Goal: Task Accomplishment & Management: Use online tool/utility

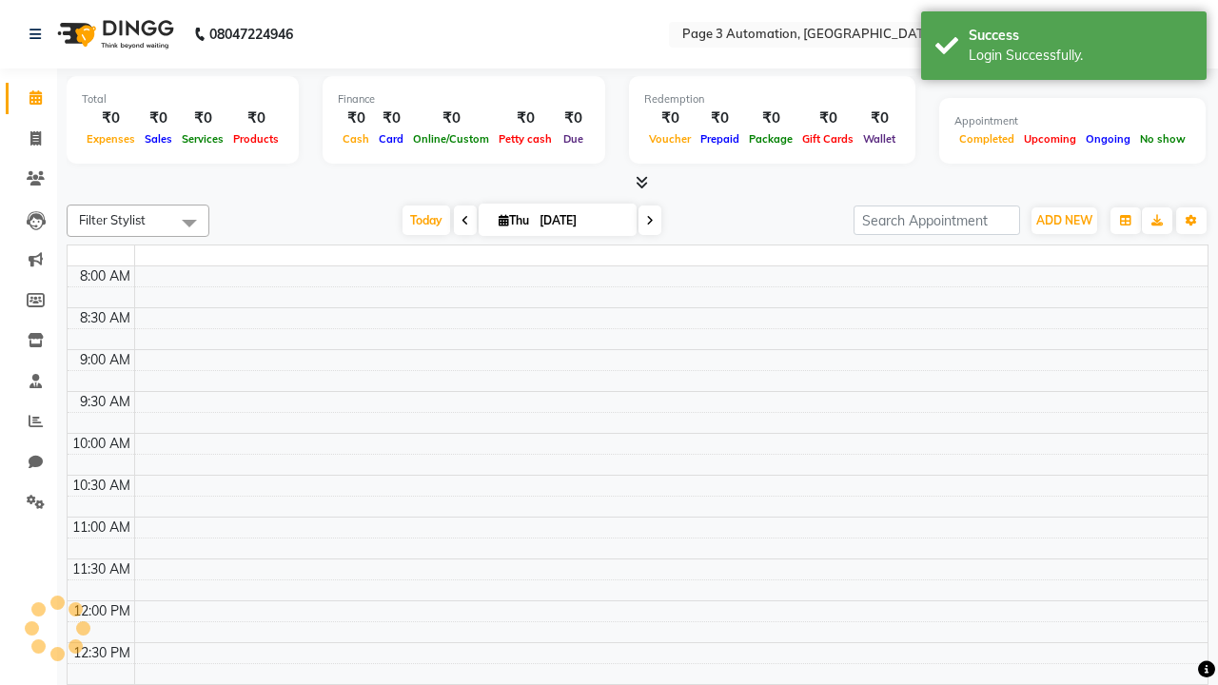
select select "en"
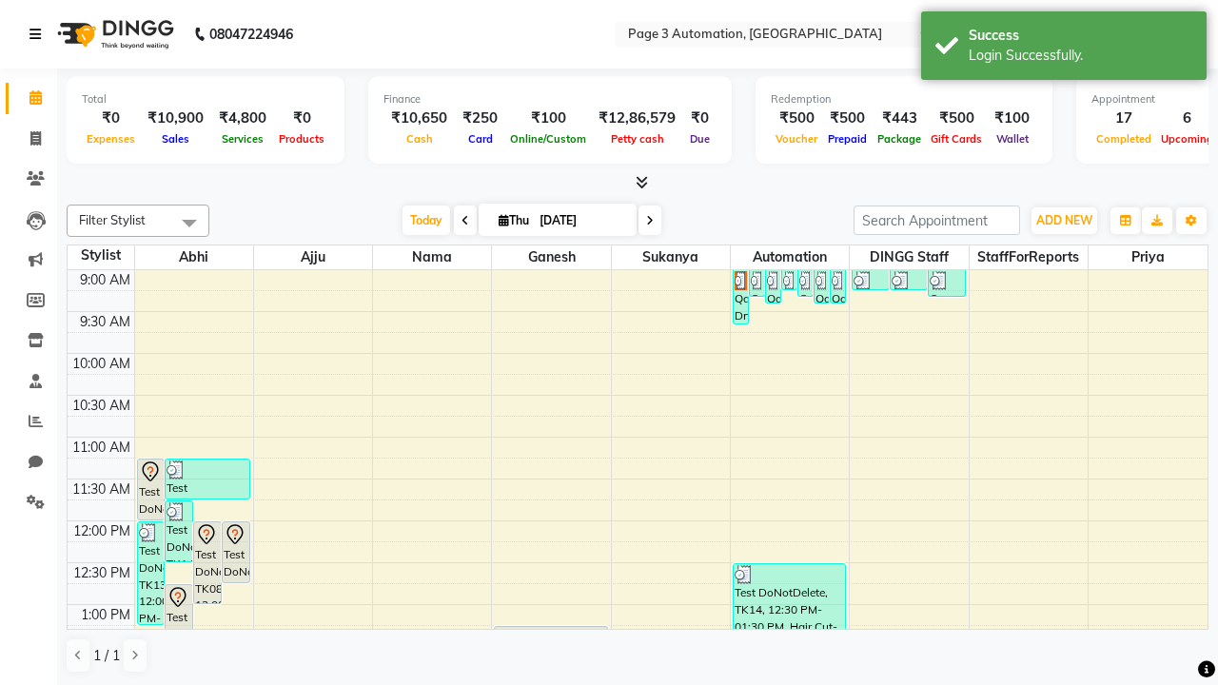
click at [39, 34] on icon at bounding box center [34, 34] width 11 height 13
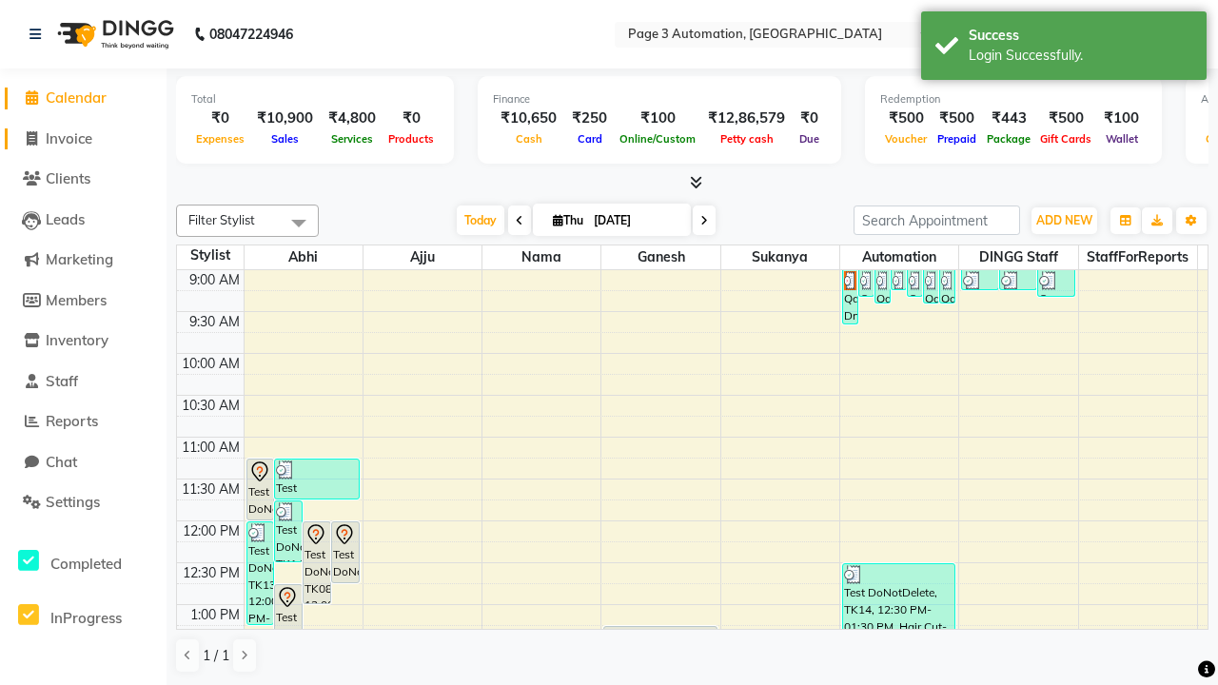
click at [83, 138] on span "Invoice" at bounding box center [69, 138] width 47 height 18
select select "2774"
select select "service"
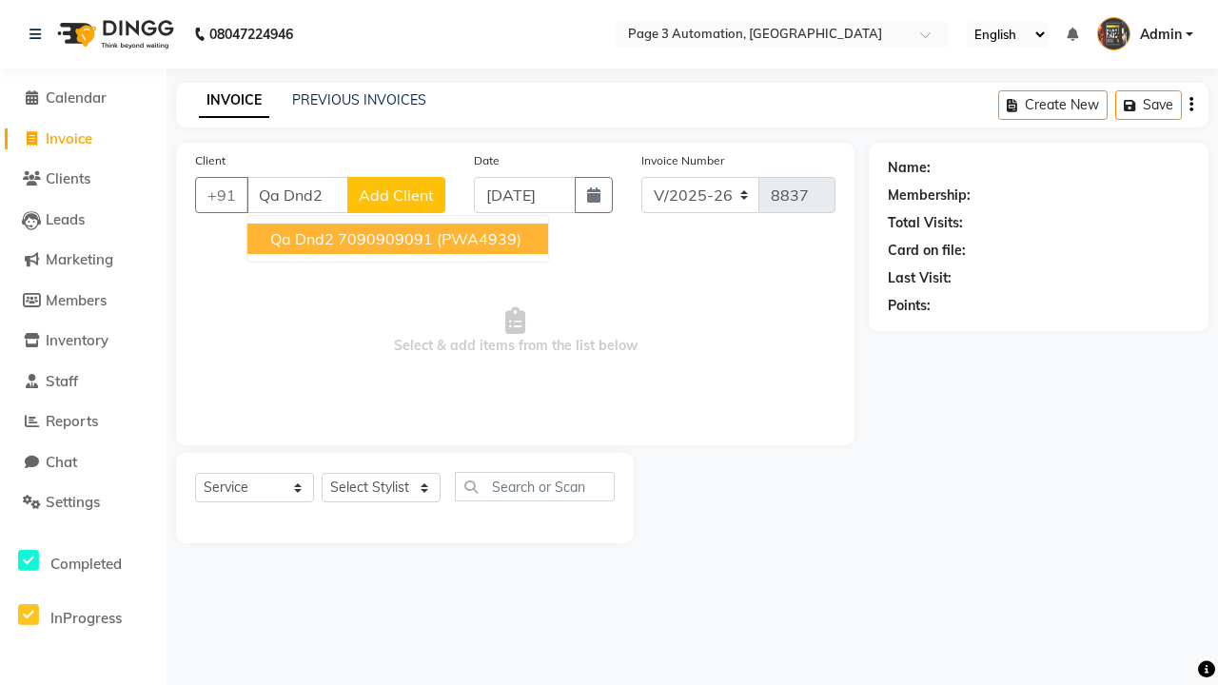
click at [400, 239] on ngb-highlight "7090909091" at bounding box center [385, 238] width 95 height 19
type input "7090909091"
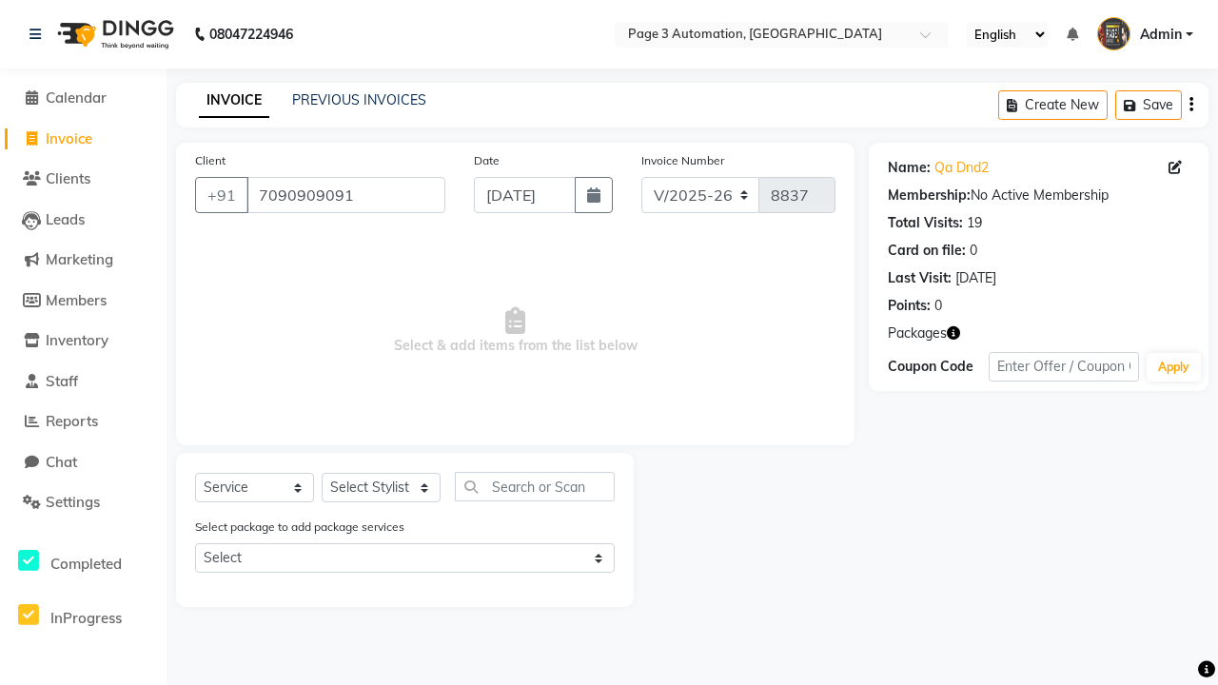
select select "product"
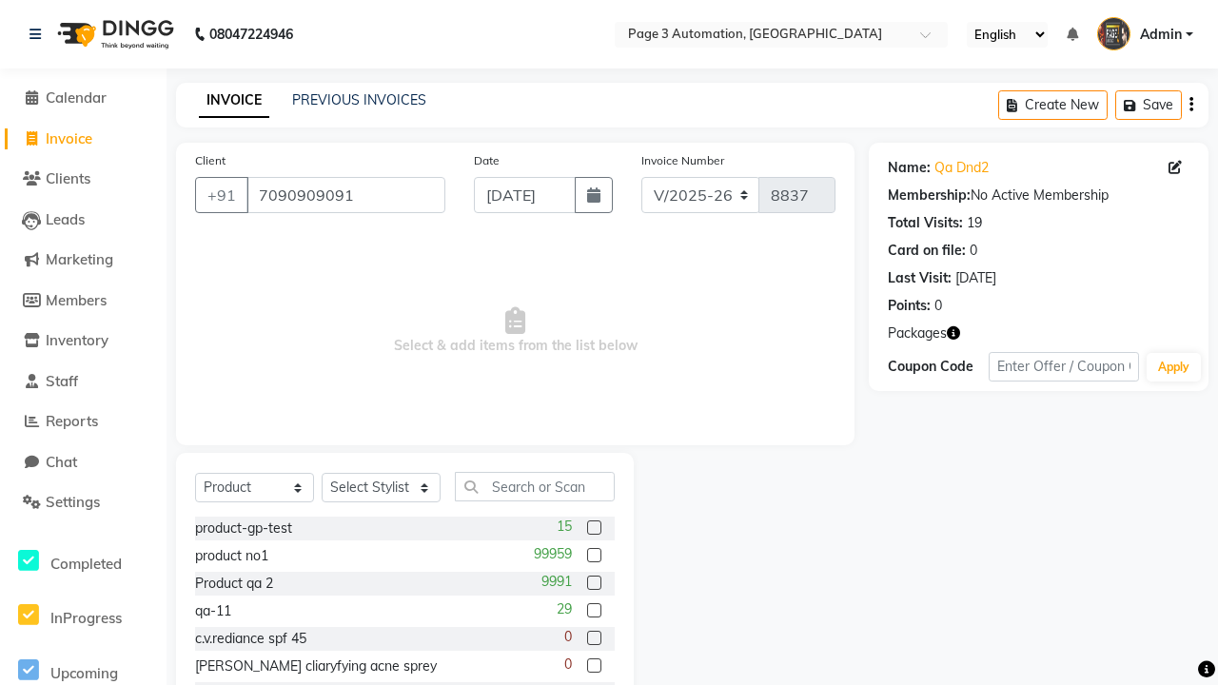
select select "71572"
click at [593, 528] on label at bounding box center [594, 527] width 14 height 14
click at [593, 528] on input "checkbox" at bounding box center [593, 528] width 12 height 12
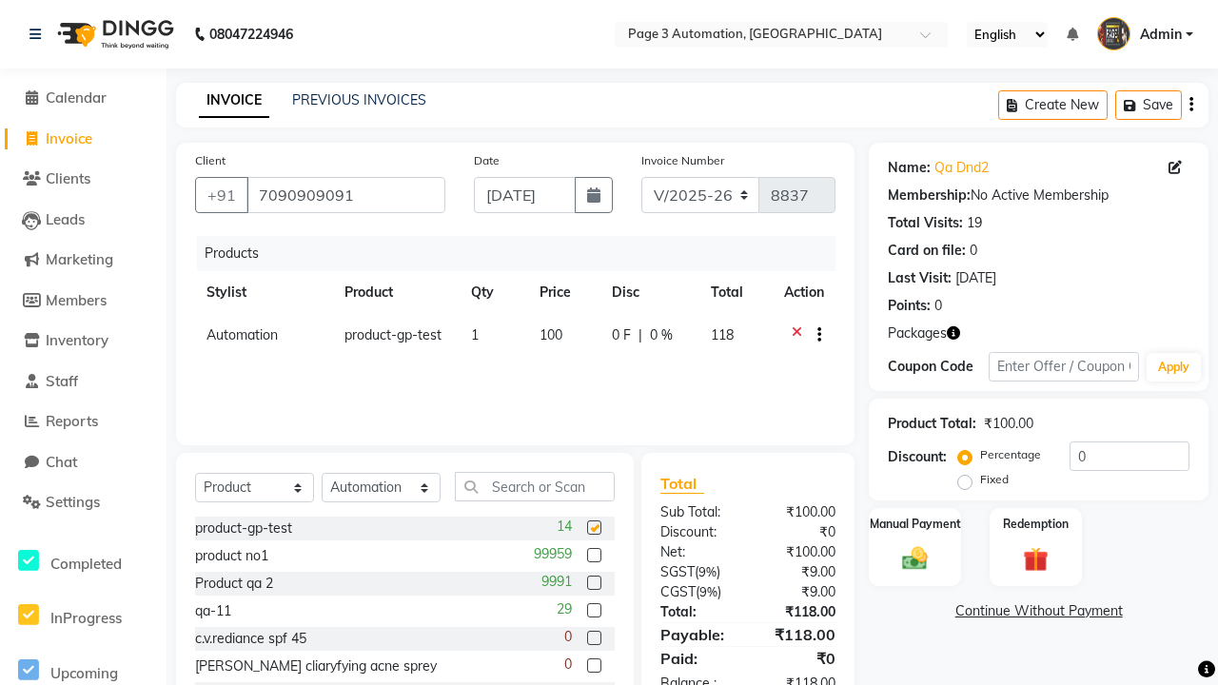
checkbox input "false"
click at [914, 523] on label "Manual Payment" at bounding box center [915, 523] width 95 height 18
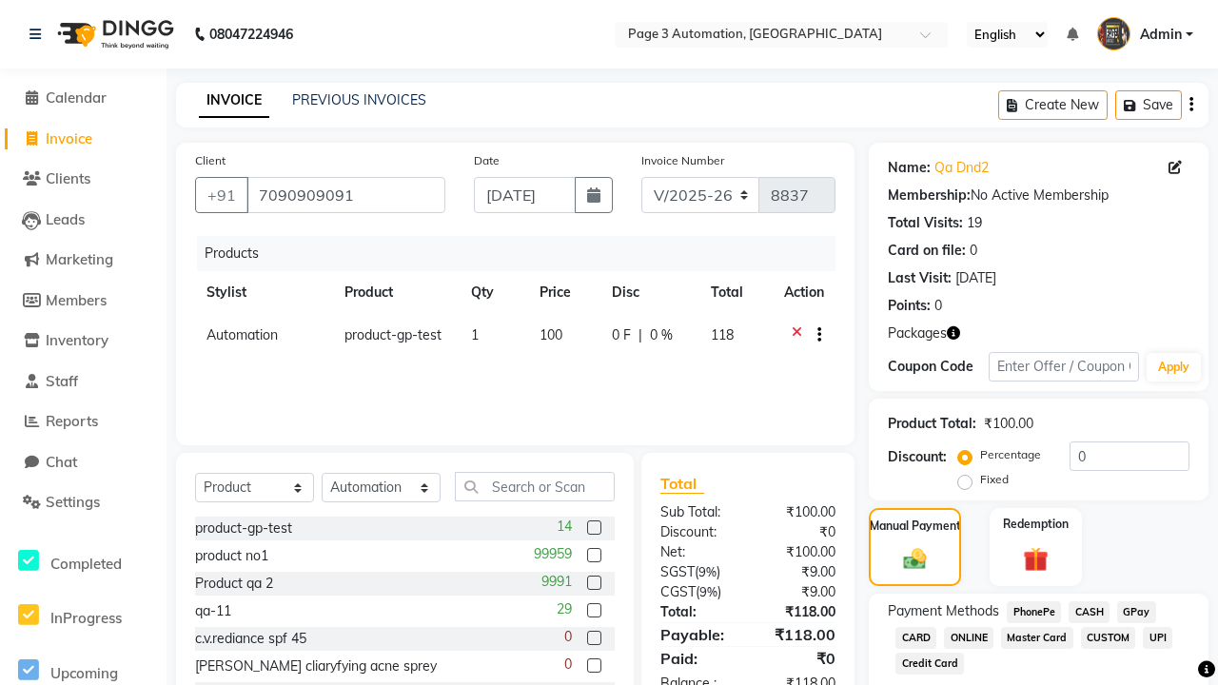
click at [1088, 612] on span "CASH" at bounding box center [1088, 612] width 41 height 22
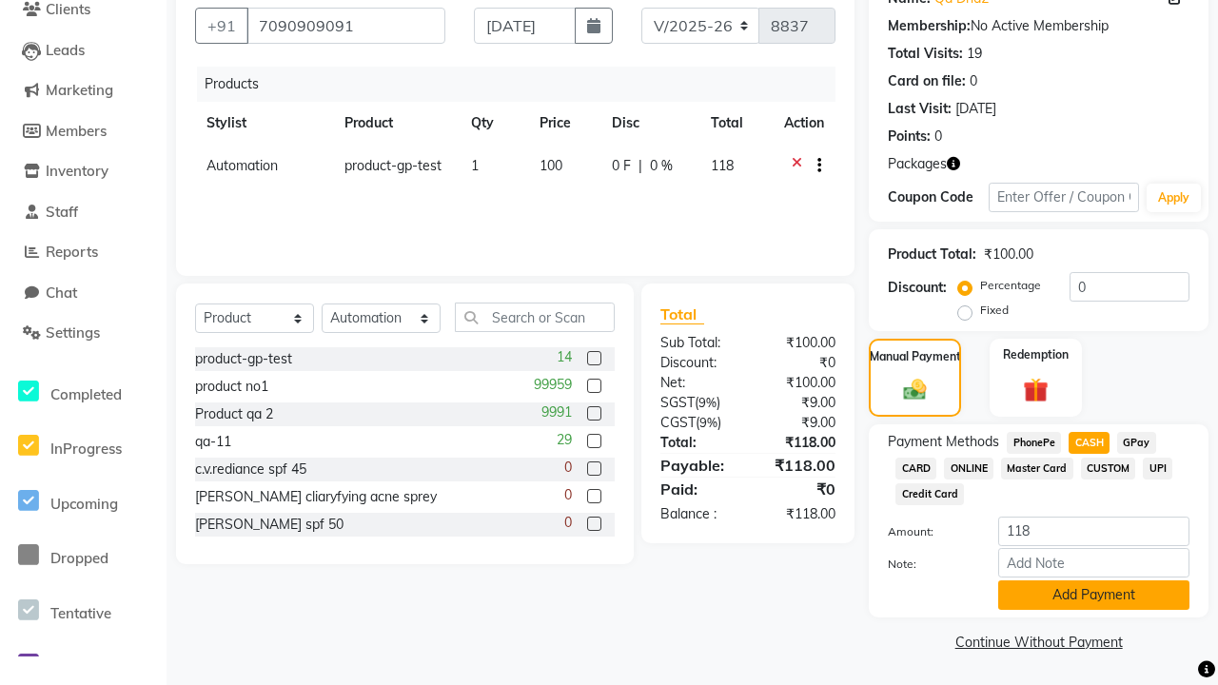
click at [1093, 595] on button "Add Payment" at bounding box center [1093, 594] width 191 height 29
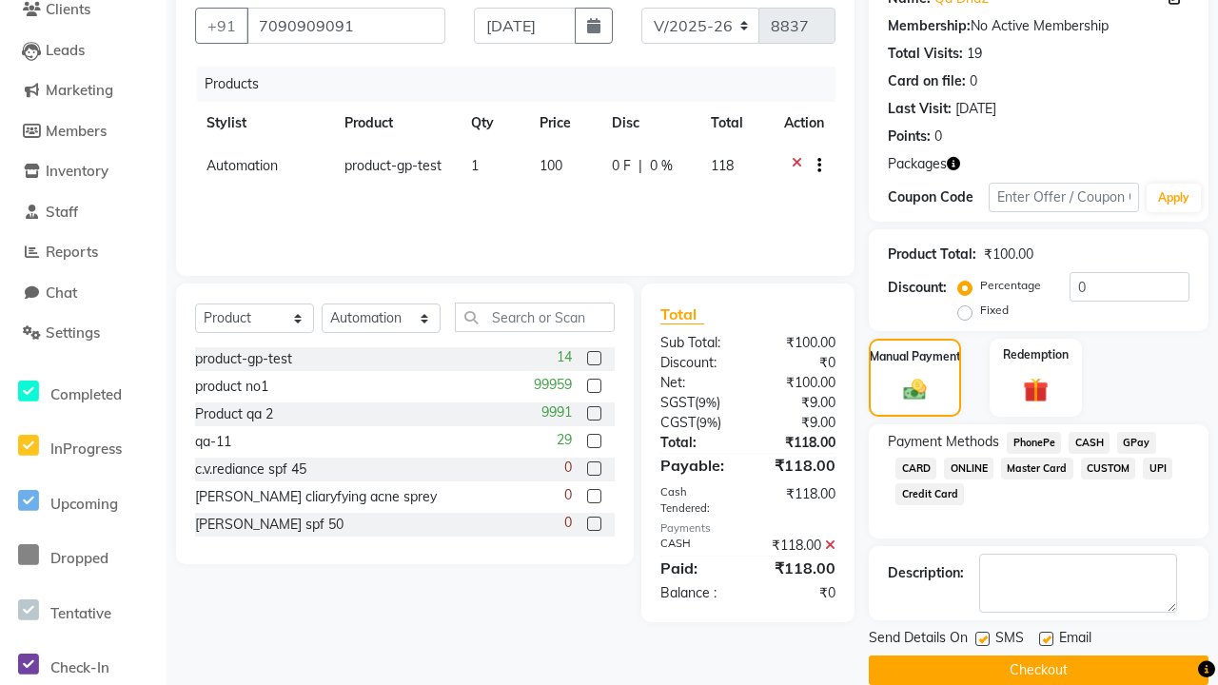
click at [982, 638] on label at bounding box center [982, 639] width 14 height 14
click at [982, 638] on input "checkbox" at bounding box center [981, 640] width 12 height 12
checkbox input "false"
click at [1046, 638] on label at bounding box center [1046, 639] width 14 height 14
click at [1046, 638] on input "checkbox" at bounding box center [1045, 640] width 12 height 12
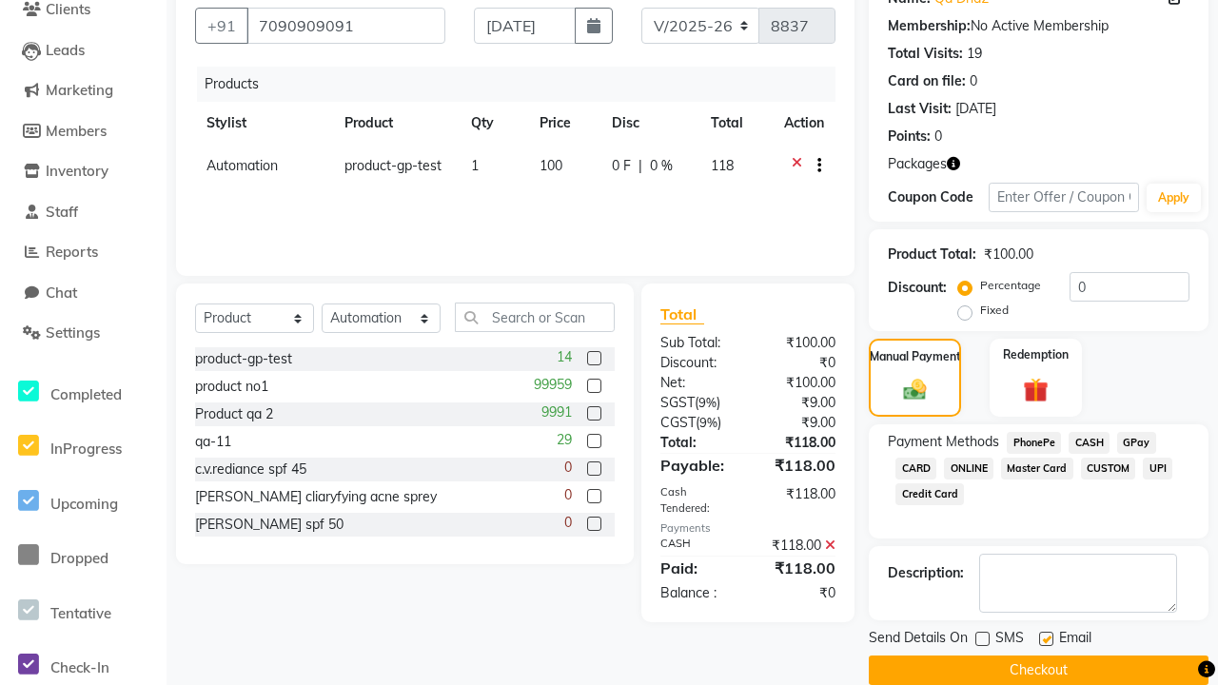
checkbox input "false"
click at [1038, 670] on button "Checkout" at bounding box center [1039, 669] width 340 height 29
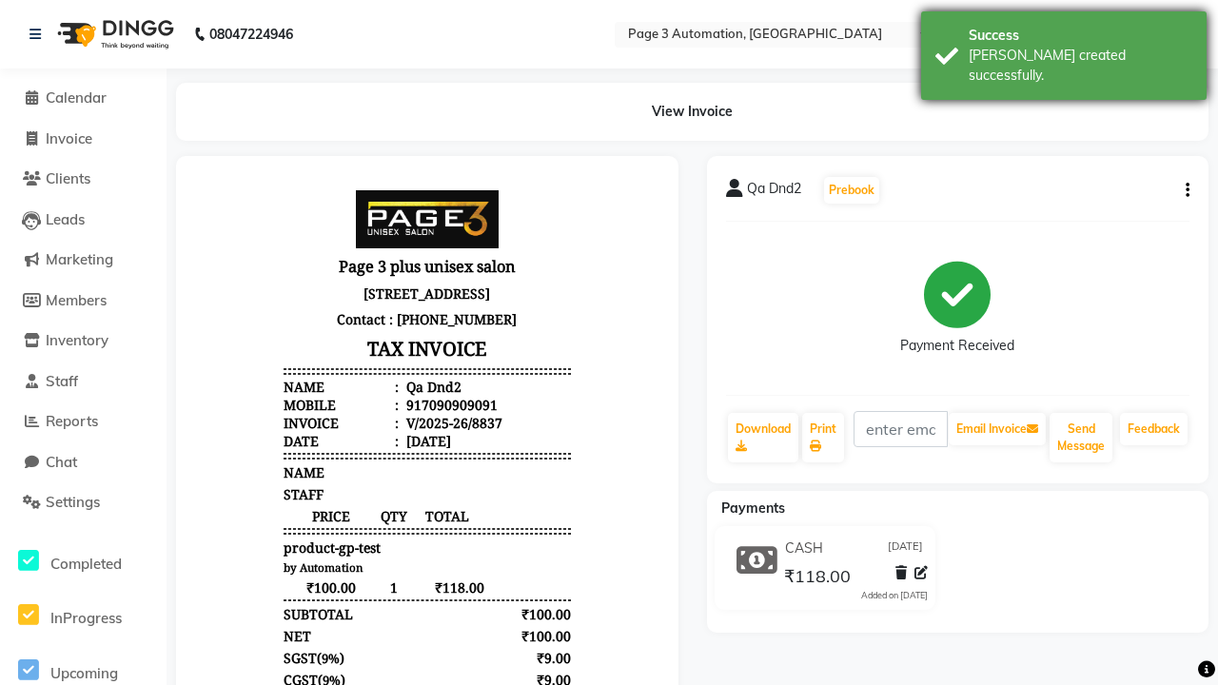
click at [1064, 49] on div "[PERSON_NAME] created successfully." at bounding box center [1080, 66] width 224 height 40
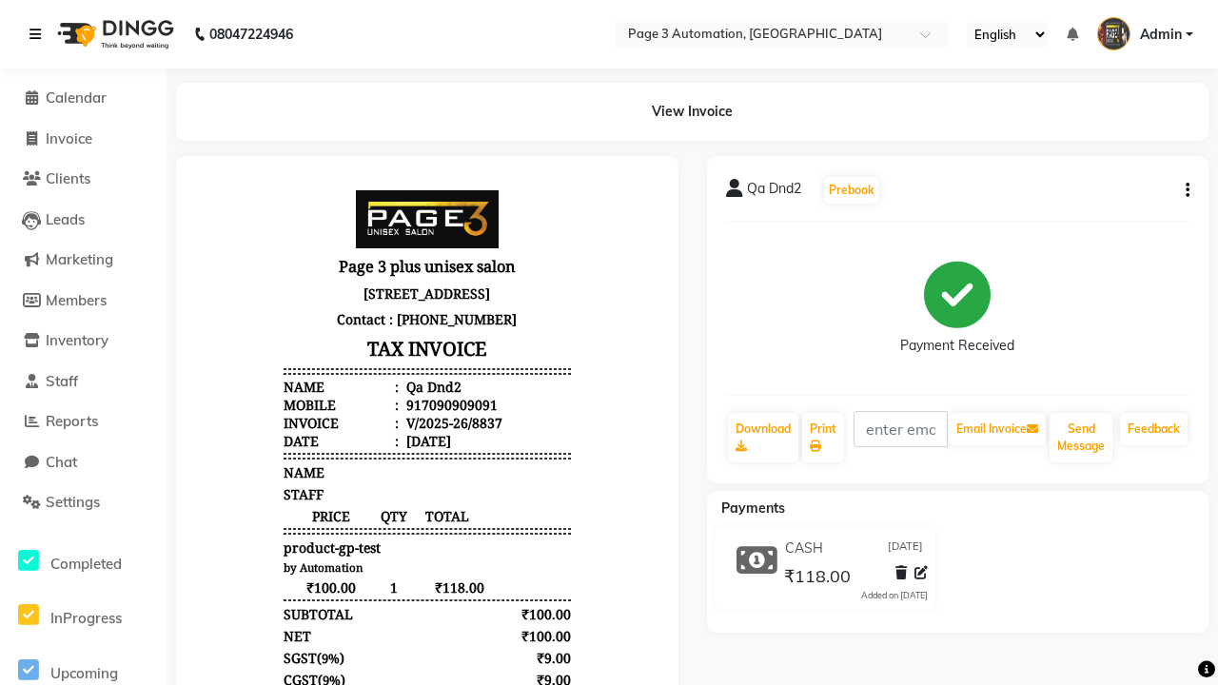
click at [39, 34] on icon at bounding box center [34, 34] width 11 height 13
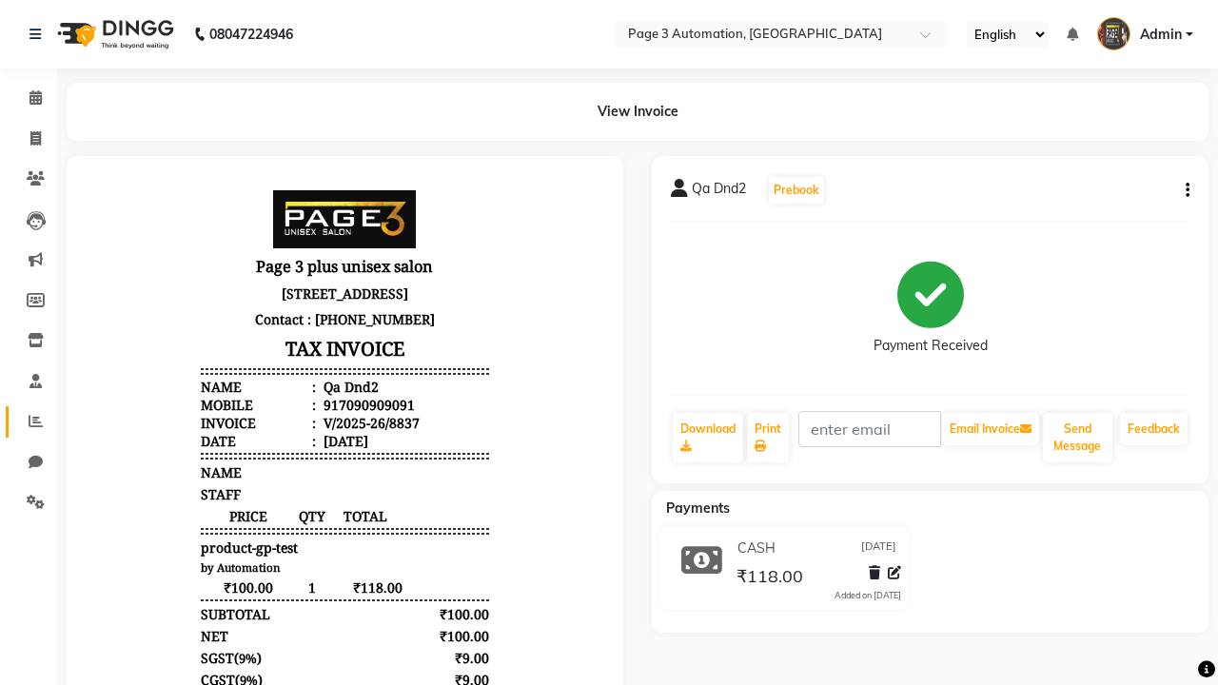
click at [29, 421] on icon at bounding box center [36, 421] width 14 height 14
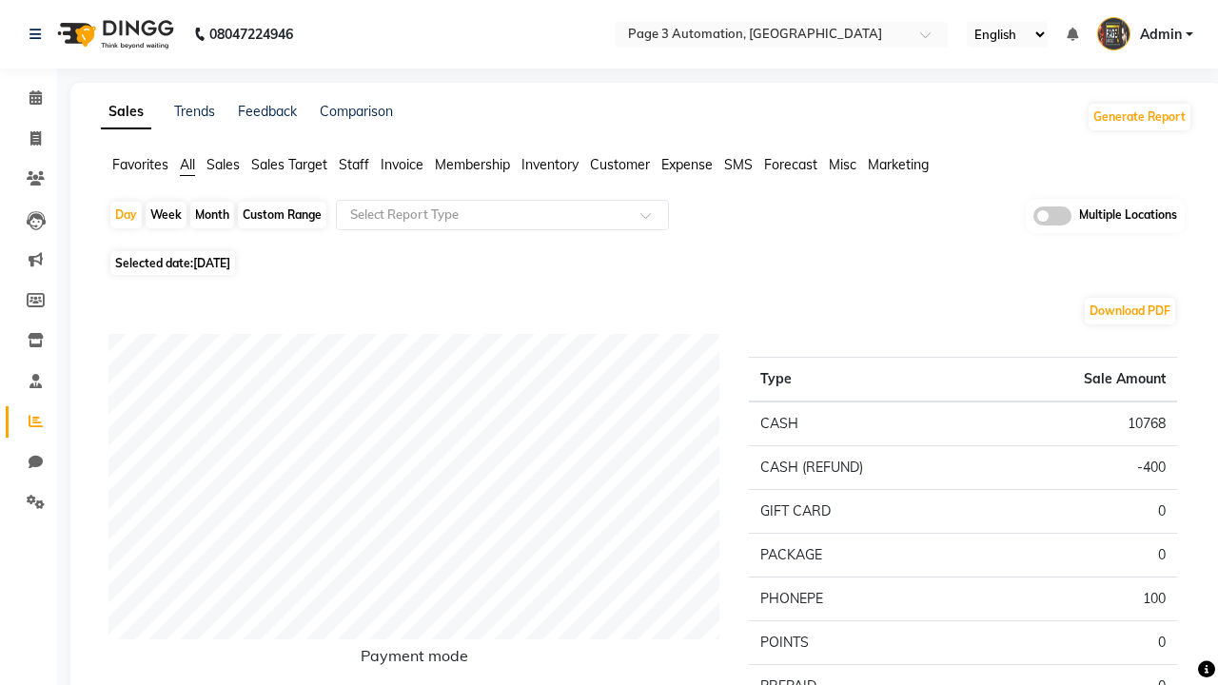
type input "Product sales"
